Goal: Communication & Community: Answer question/provide support

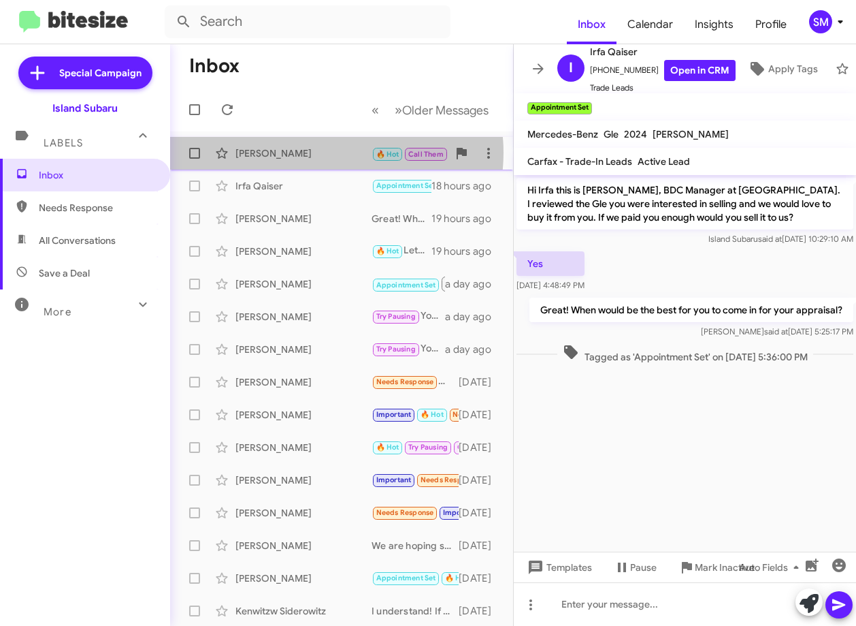
click at [329, 152] on div "[PERSON_NAME]" at bounding box center [304, 153] width 136 height 14
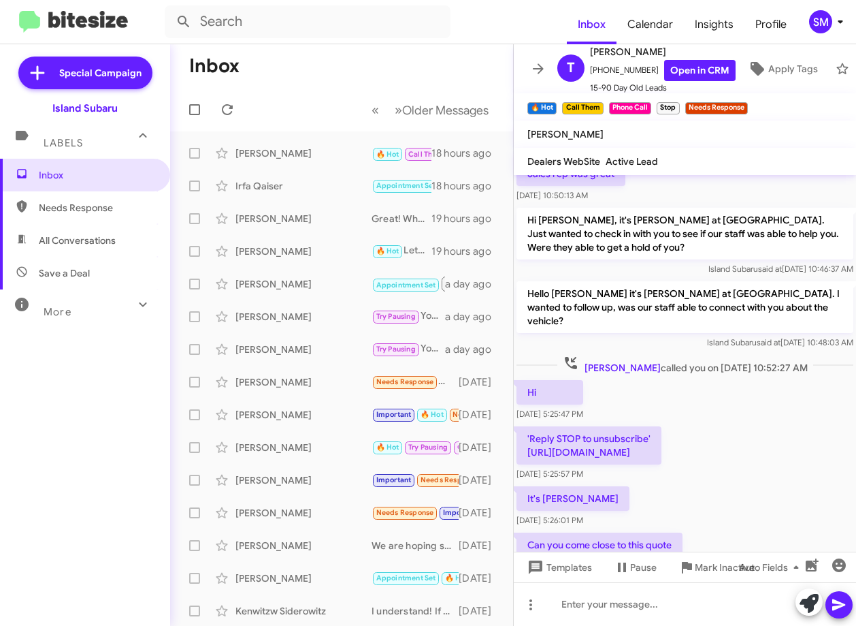
scroll to position [583, 0]
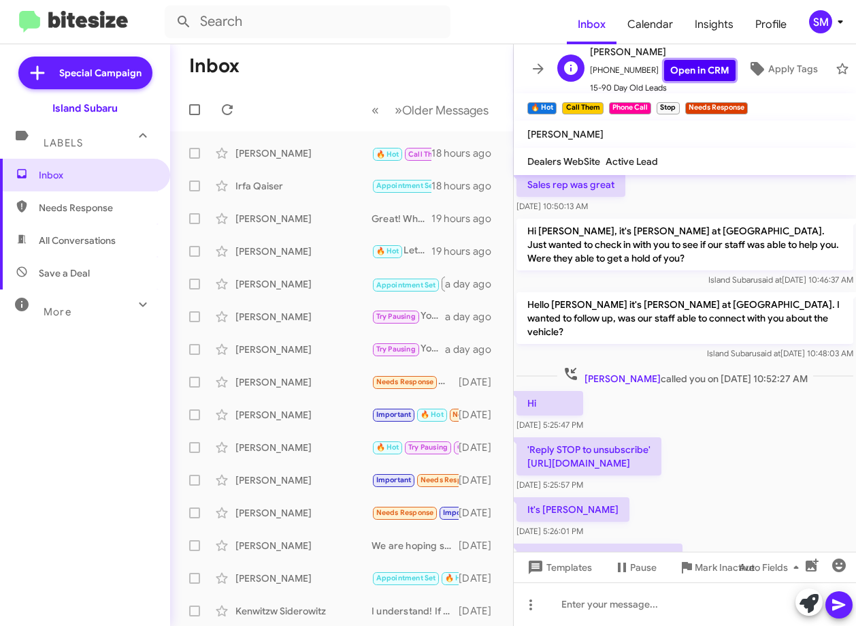
click at [696, 60] on link "Open in CRM" at bounding box center [699, 70] width 71 height 21
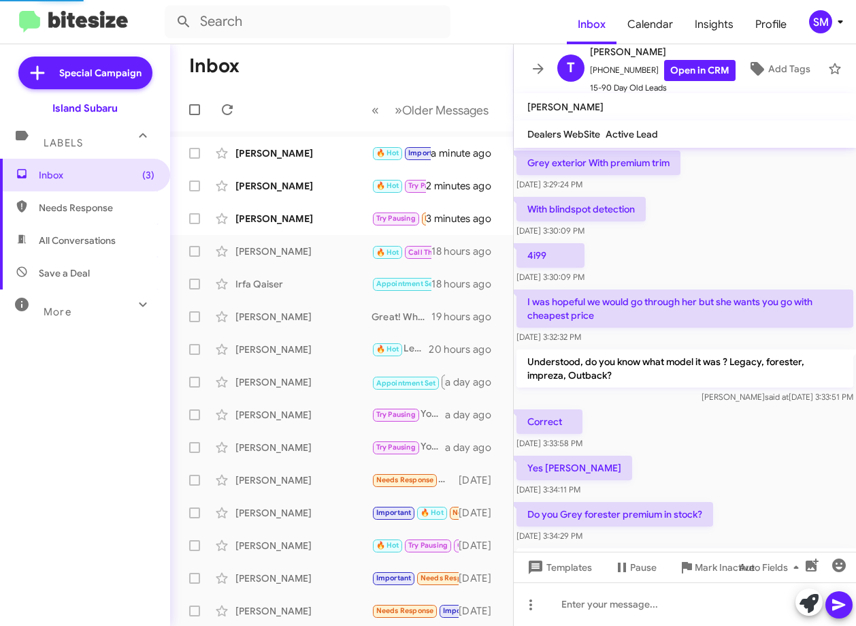
scroll to position [692, 0]
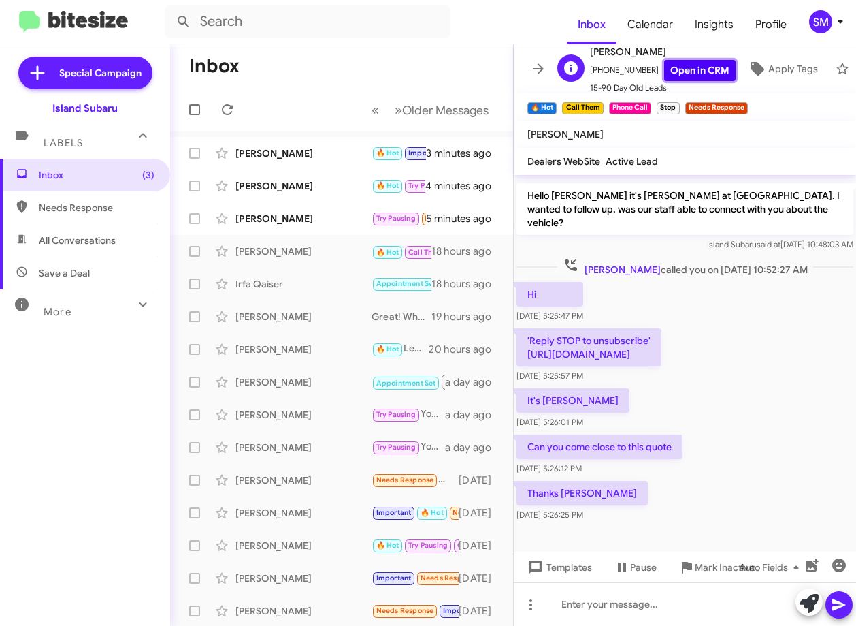
click at [684, 67] on link "Open in CRM" at bounding box center [699, 70] width 71 height 21
